Goal: Information Seeking & Learning: Learn about a topic

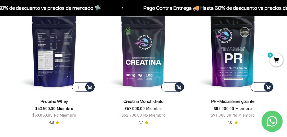
scroll to position [184, 0]
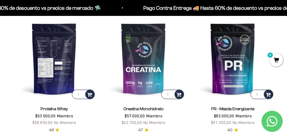
click at [54, 52] on img at bounding box center [54, 58] width 83 height 83
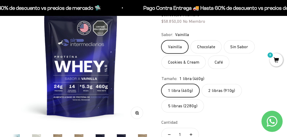
click at [180, 107] on label "5 libras (2280g)" at bounding box center [183, 105] width 43 height 13
click at [162, 84] on input "5 libras (2280g)" at bounding box center [161, 84] width 0 height 0
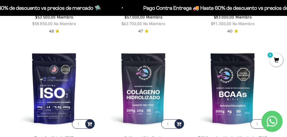
scroll to position [317, 0]
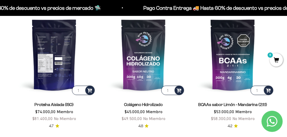
click at [50, 47] on img at bounding box center [54, 54] width 83 height 83
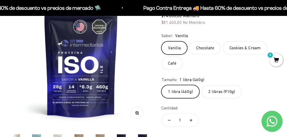
click at [224, 93] on label "2 libras (910g)" at bounding box center [222, 91] width 40 height 13
click at [162, 85] on input "2 libras (910g)" at bounding box center [161, 85] width 0 height 0
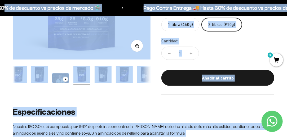
scroll to position [141, 0]
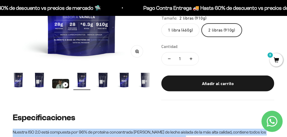
drag, startPoint x: 46, startPoint y: 107, endPoint x: 10, endPoint y: 127, distance: 40.9
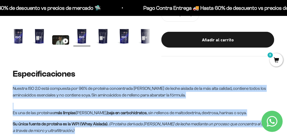
scroll to position [194, 0]
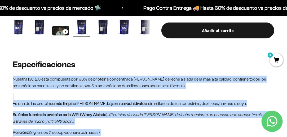
copy div "Nuestra ISO 2.0 está compuesta por 96% de proteína concentrada de suero de lech…"
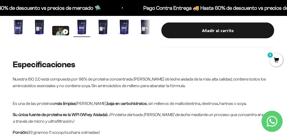
click at [154, 60] on h2 "Especificaciones" at bounding box center [144, 64] width 262 height 9
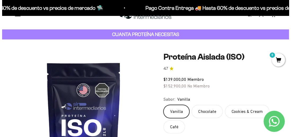
scroll to position [0, 0]
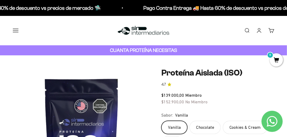
click at [14, 31] on button "Menú" at bounding box center [16, 31] width 6 height 6
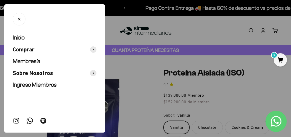
click at [18, 17] on icon "Cerrar" at bounding box center [19, 19] width 5 height 5
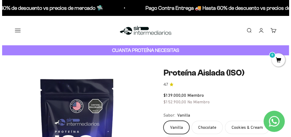
scroll to position [0, 424]
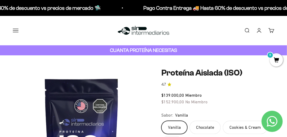
click at [247, 30] on link "Buscar" at bounding box center [247, 31] width 6 height 6
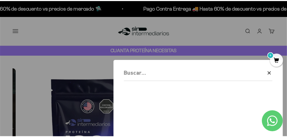
scroll to position [0, 431]
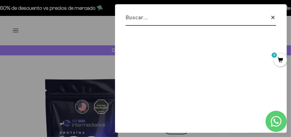
click at [273, 15] on icon "button" at bounding box center [273, 17] width 6 height 6
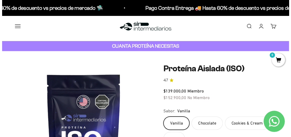
scroll to position [0, 0]
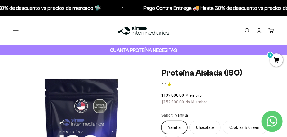
click at [245, 28] on link "Buscar" at bounding box center [247, 31] width 6 height 6
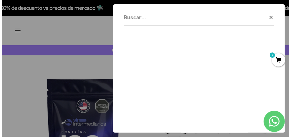
scroll to position [0, 431]
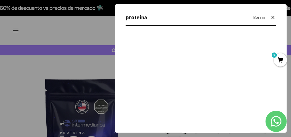
type input "proteina"
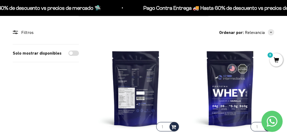
scroll to position [80, 0]
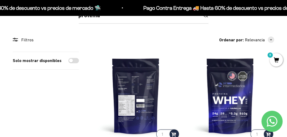
click at [138, 73] on img at bounding box center [136, 96] width 88 height 88
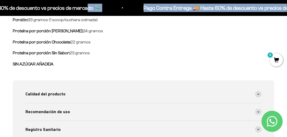
scroll to position [268, 0]
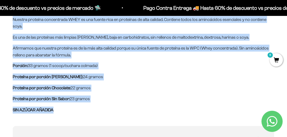
drag, startPoint x: 12, startPoint y: 62, endPoint x: 74, endPoint y: 110, distance: 79.2
click at [74, 110] on div "Whey Vainilla – Proteína limpia, eficaz y con respaldo nutricional Nuestra prot…" at bounding box center [143, 122] width 287 height 244
copy div "Whey Vainilla – Proteína limpia, eficaz y con respaldo nutricional Nuestra prot…"
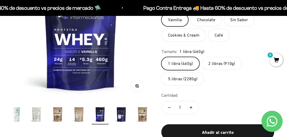
scroll to position [136, 0]
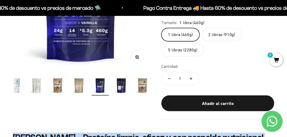
click at [124, 89] on img "Ir al artículo 19" at bounding box center [121, 85] width 17 height 17
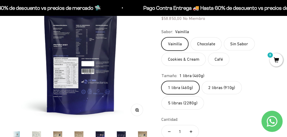
scroll to position [56, 0]
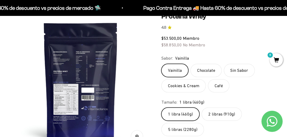
click at [82, 59] on img at bounding box center [81, 81] width 138 height 138
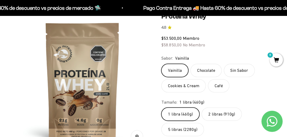
scroll to position [0, 2686]
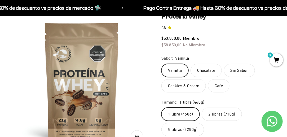
click at [26, 72] on img at bounding box center [82, 81] width 138 height 138
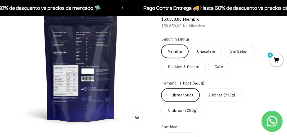
scroll to position [82, 0]
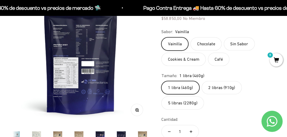
click at [181, 105] on label "5 libras (2280g)" at bounding box center [183, 103] width 43 height 13
click at [162, 81] on input "5 libras (2280g)" at bounding box center [161, 81] width 0 height 0
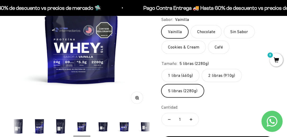
scroll to position [136, 0]
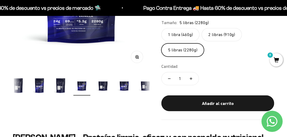
click at [105, 86] on img "Ir al artículo 11" at bounding box center [103, 85] width 17 height 17
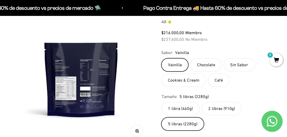
scroll to position [29, 0]
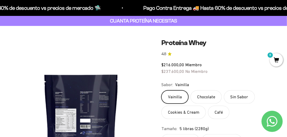
click at [62, 102] on img at bounding box center [81, 108] width 138 height 138
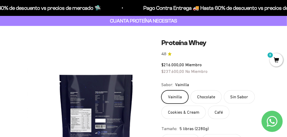
scroll to position [0, 130]
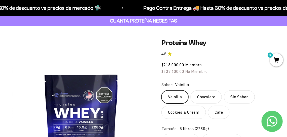
click at [55, 97] on img at bounding box center [81, 108] width 138 height 138
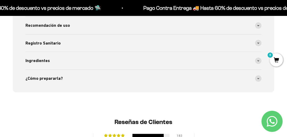
scroll to position [374, 0]
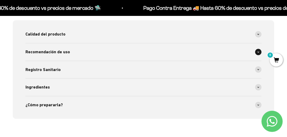
click at [124, 58] on div "Recomendación de uso" at bounding box center [143, 52] width 236 height 18
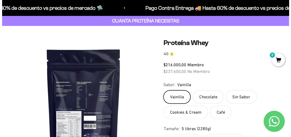
scroll to position [0, 0]
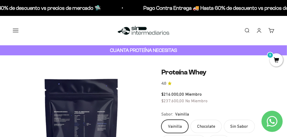
click at [14, 31] on button "Menú" at bounding box center [16, 31] width 6 height 6
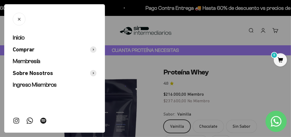
scroll to position [0, 1149]
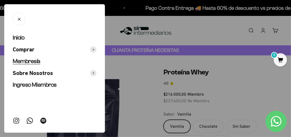
click at [33, 64] on span "Membresía" at bounding box center [27, 61] width 28 height 7
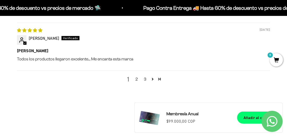
scroll to position [743, 0]
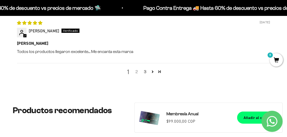
click at [135, 71] on link "2" at bounding box center [137, 72] width 8 height 6
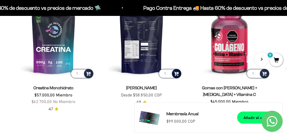
scroll to position [997, 0]
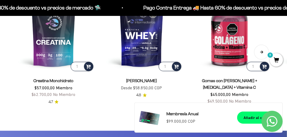
click at [260, 49] on button "Siguiente" at bounding box center [261, 52] width 15 height 15
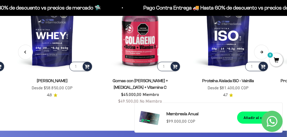
click at [260, 49] on button "Siguiente" at bounding box center [261, 52] width 15 height 15
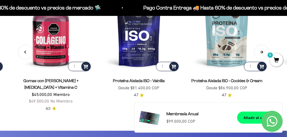
click at [260, 49] on button "Siguiente" at bounding box center [261, 52] width 15 height 15
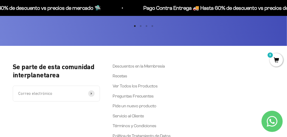
scroll to position [1190, 0]
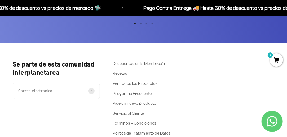
click at [278, 121] on link "Contact us on WhatsApp" at bounding box center [272, 121] width 21 height 21
